Goal: Task Accomplishment & Management: Manage account settings

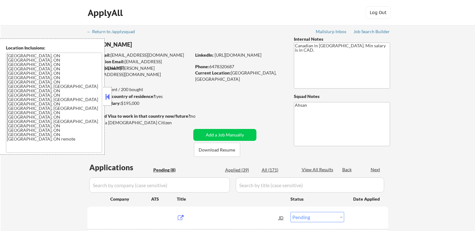
select select ""pending""
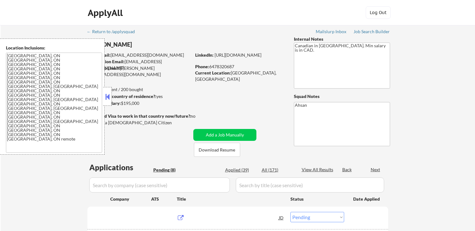
select select ""pending""
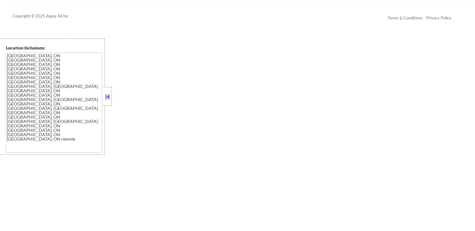
scroll to position [312, 0]
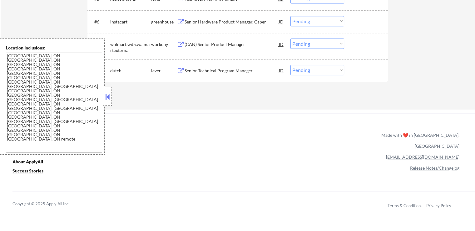
click at [108, 99] on button at bounding box center [107, 96] width 7 height 9
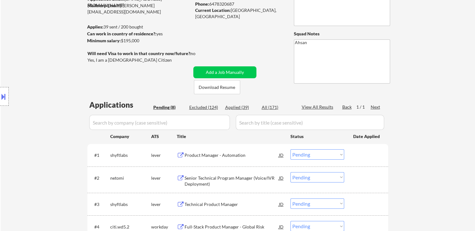
scroll to position [125, 0]
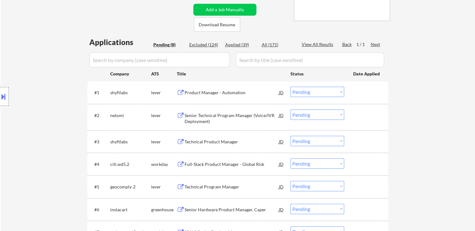
click at [190, 90] on div "Product Manager - Automation" at bounding box center [232, 92] width 94 height 6
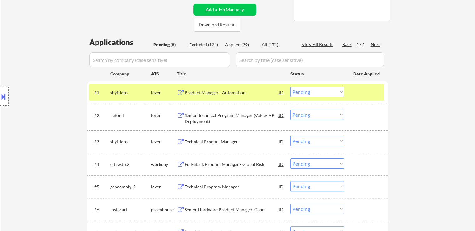
click at [186, 116] on div "Senior Technical Program Manager (Voice/IVR Deployment)" at bounding box center [232, 118] width 94 height 12
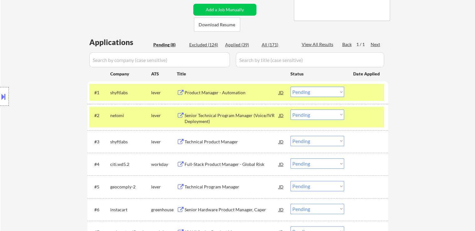
click at [182, 140] on button at bounding box center [181, 142] width 8 height 6
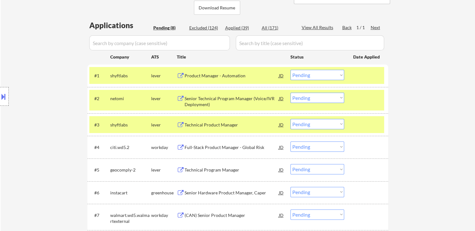
scroll to position [156, 0]
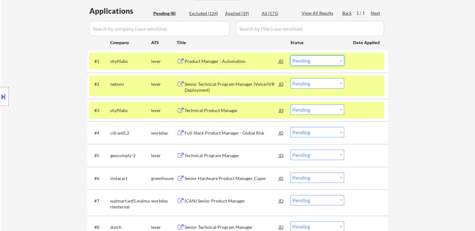
click at [307, 63] on select "Choose an option... Pending Applied Excluded (Questions) Excluded (Expired) Exc…" at bounding box center [318, 60] width 54 height 10
click at [291, 55] on select "Choose an option... Pending Applied Excluded (Questions) Excluded (Expired) Exc…" at bounding box center [318, 60] width 54 height 10
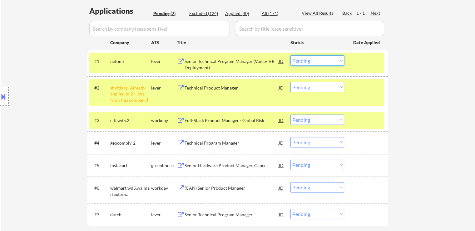
click at [320, 60] on select "Choose an option... Pending Applied Excluded (Questions) Excluded (Expired) Exc…" at bounding box center [318, 60] width 54 height 10
click at [291, 55] on select "Choose an option... Pending Applied Excluded (Questions) Excluded (Expired) Exc…" at bounding box center [318, 60] width 54 height 10
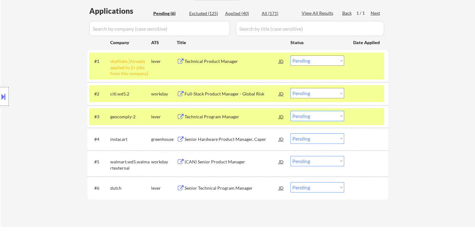
click at [323, 59] on select "Choose an option... Pending Applied Excluded (Questions) Excluded (Expired) Exc…" at bounding box center [318, 60] width 54 height 10
click at [291, 55] on select "Choose an option... Pending Applied Excluded (Questions) Excluded (Expired) Exc…" at bounding box center [318, 60] width 54 height 10
select select ""pending""
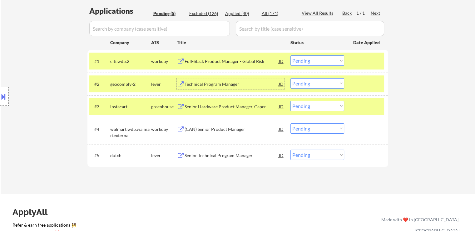
click at [197, 83] on div "Technical Program Manager" at bounding box center [232, 84] width 94 height 6
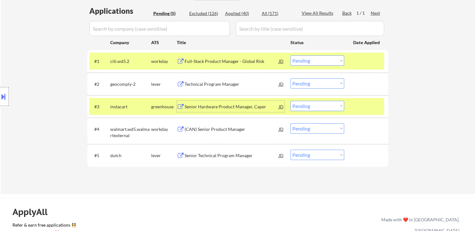
click at [209, 104] on div "Senior Hardware Product Manager, Caper" at bounding box center [232, 106] width 94 height 6
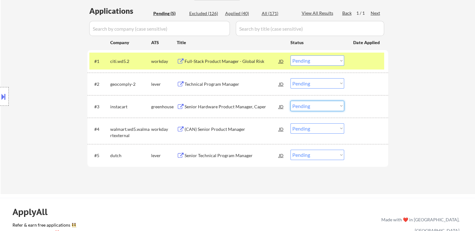
click at [311, 105] on select "Choose an option... Pending Applied Excluded (Questions) Excluded (Expired) Exc…" at bounding box center [318, 106] width 54 height 10
click at [291, 101] on select "Choose an option... Pending Applied Excluded (Questions) Excluded (Expired) Exc…" at bounding box center [318, 106] width 54 height 10
select select ""pending""
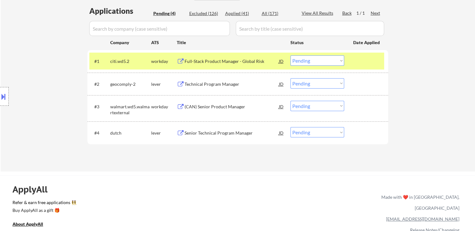
click at [318, 84] on select "Choose an option... Pending Applied Excluded (Questions) Excluded (Expired) Exc…" at bounding box center [318, 83] width 54 height 10
click at [291, 78] on select "Choose an option... Pending Applied Excluded (Questions) Excluded (Expired) Exc…" at bounding box center [318, 83] width 54 height 10
click at [201, 133] on div "Senior Technical Program Manager" at bounding box center [232, 133] width 94 height 6
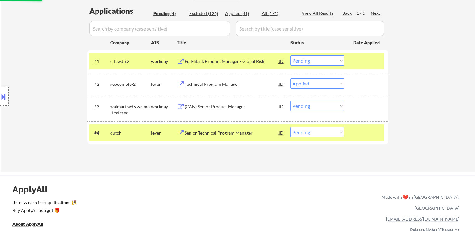
select select ""pending""
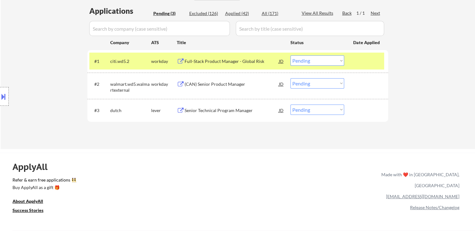
click at [302, 108] on select "Choose an option... Pending Applied Excluded (Questions) Excluded (Expired) Exc…" at bounding box center [318, 109] width 54 height 10
select select ""excluded__salary_""
click at [291, 104] on select "Choose an option... Pending Applied Excluded (Questions) Excluded (Expired) Exc…" at bounding box center [318, 109] width 54 height 10
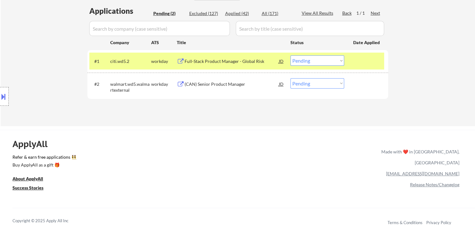
scroll to position [62, 0]
